Goal: Information Seeking & Learning: Learn about a topic

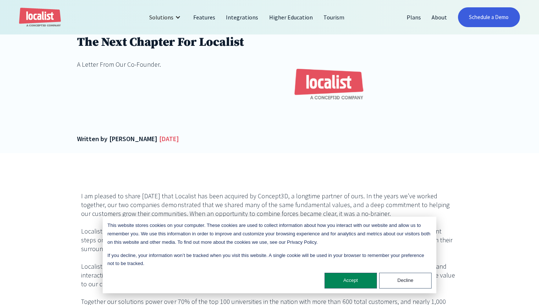
scroll to position [120, 0]
drag, startPoint x: 176, startPoint y: 152, endPoint x: 84, endPoint y: 120, distance: 97.3
click at [84, 120] on div "The Next Chapter For Localist A Letter From Our Co-Founder. Written by [PERSON_…" at bounding box center [269, 88] width 385 height 128
click at [84, 120] on div "The Next Chapter For Localist A Letter From Our Co-Founder. Written by [PERSON_…" at bounding box center [164, 83] width 174 height 119
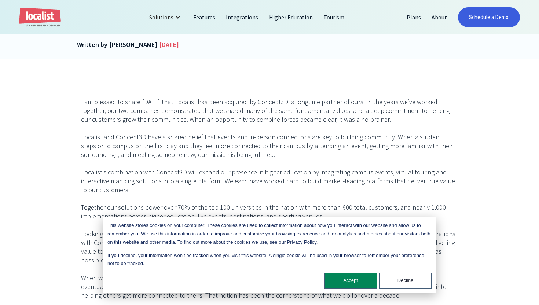
scroll to position [214, 0]
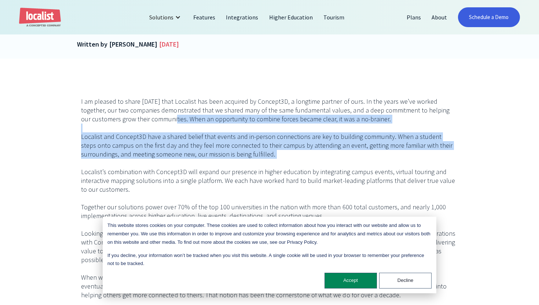
drag, startPoint x: 267, startPoint y: 165, endPoint x: 121, endPoint y: 116, distance: 154.1
click at [121, 116] on p "I am pleased to share [DATE] that Localist has been acquired by Concept3D, a lo…" at bounding box center [269, 220] width 377 height 247
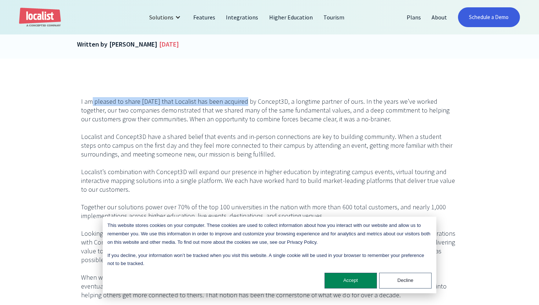
drag, startPoint x: 92, startPoint y: 102, endPoint x: 240, endPoint y: 102, distance: 147.1
click at [240, 102] on p "I am pleased to share [DATE] that Localist has been acquired by Concept3D, a lo…" at bounding box center [269, 220] width 377 height 247
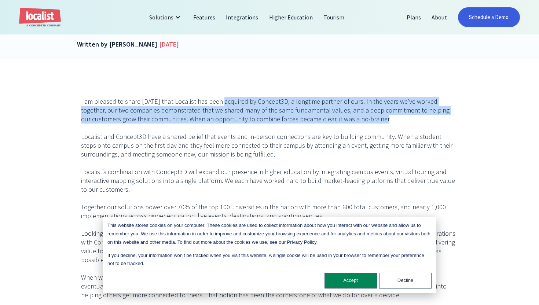
drag, startPoint x: 216, startPoint y: 99, endPoint x: 391, endPoint y: 123, distance: 176.6
click at [391, 123] on p "I am pleased to share [DATE] that Localist has been acquired by Concept3D, a lo…" at bounding box center [269, 220] width 377 height 247
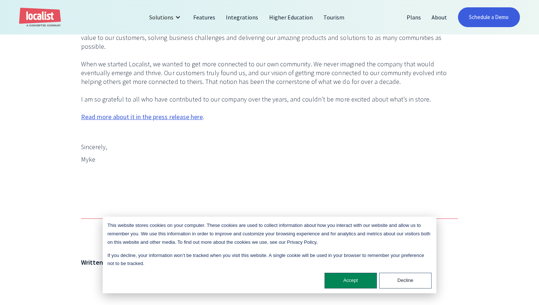
scroll to position [0, 0]
